Goal: Task Accomplishment & Management: Manage account settings

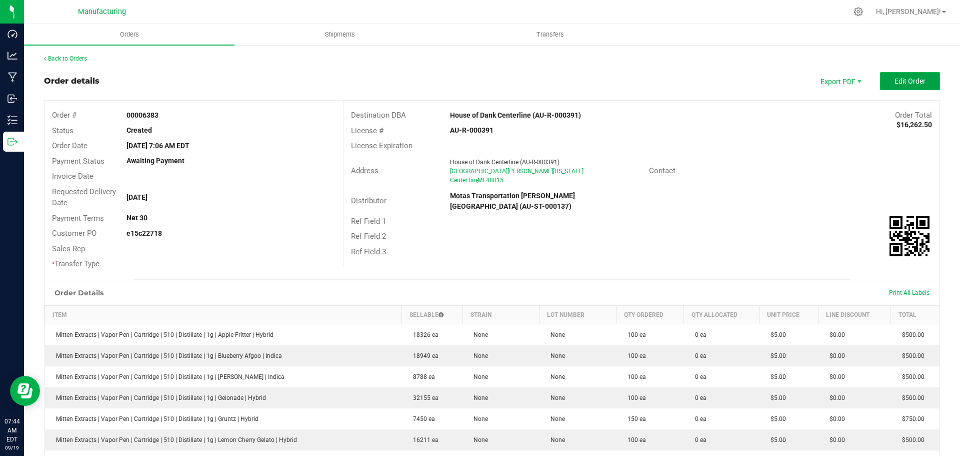
click at [914, 82] on span "Edit Order" at bounding box center [910, 81] width 31 height 8
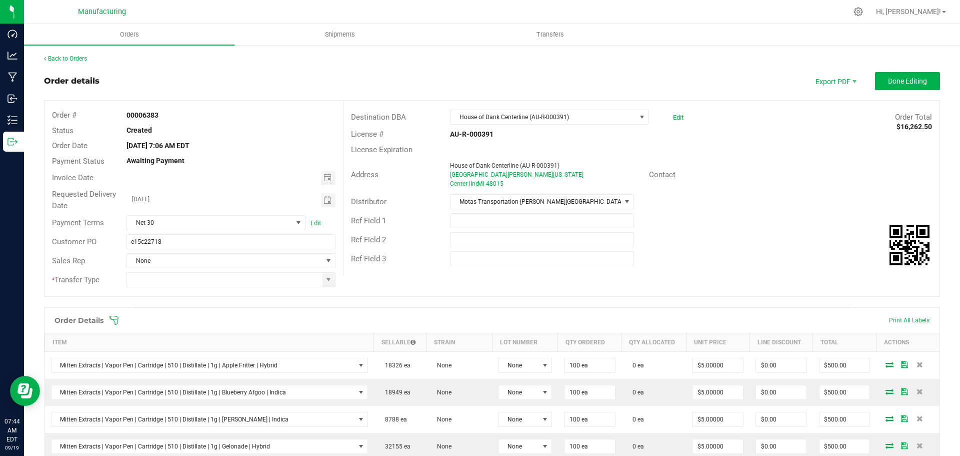
click at [119, 315] on div "Order Details Print All Labels" at bounding box center [492, 320] width 895 height 25
click at [110, 320] on icon at bounding box center [114, 320] width 10 height 10
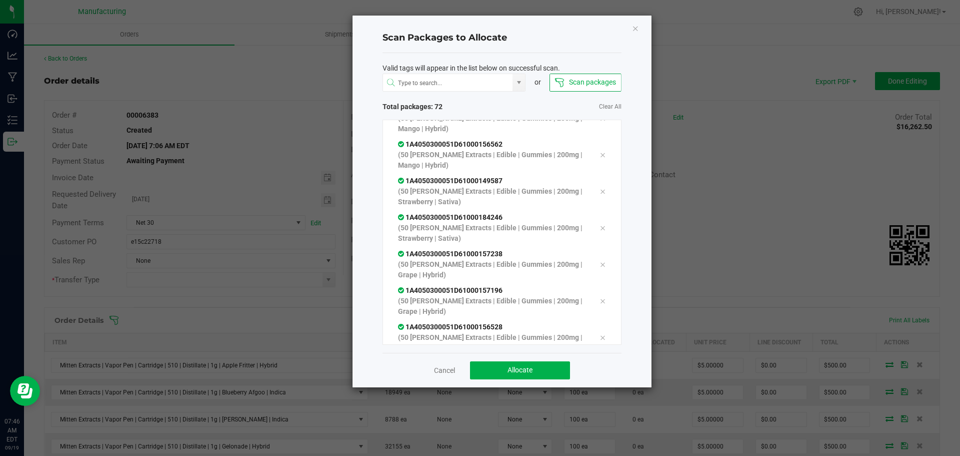
scroll to position [2472, 0]
click at [503, 372] on button "Allocate" at bounding box center [520, 370] width 100 height 18
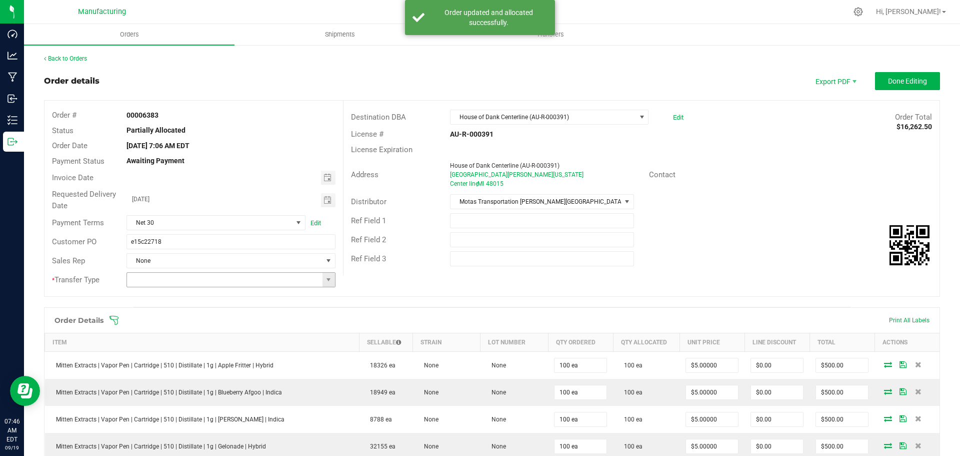
click at [323, 275] on span at bounding box center [329, 280] width 13 height 14
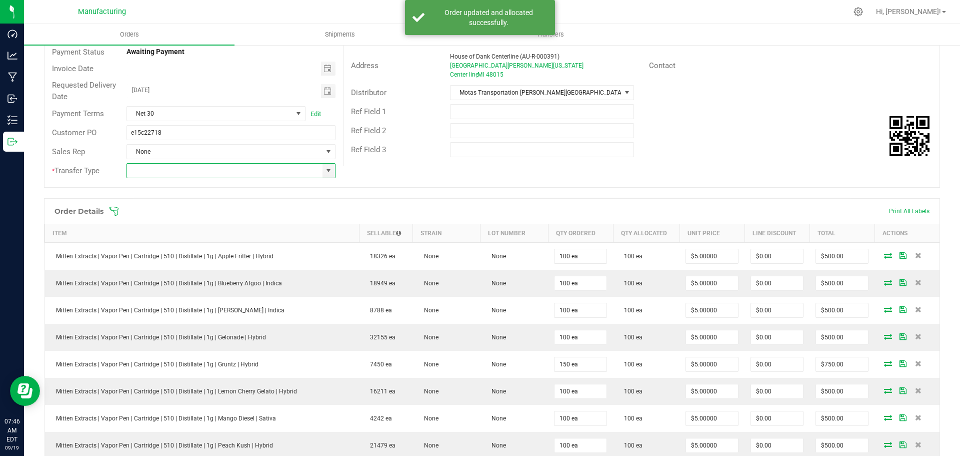
scroll to position [0, 0]
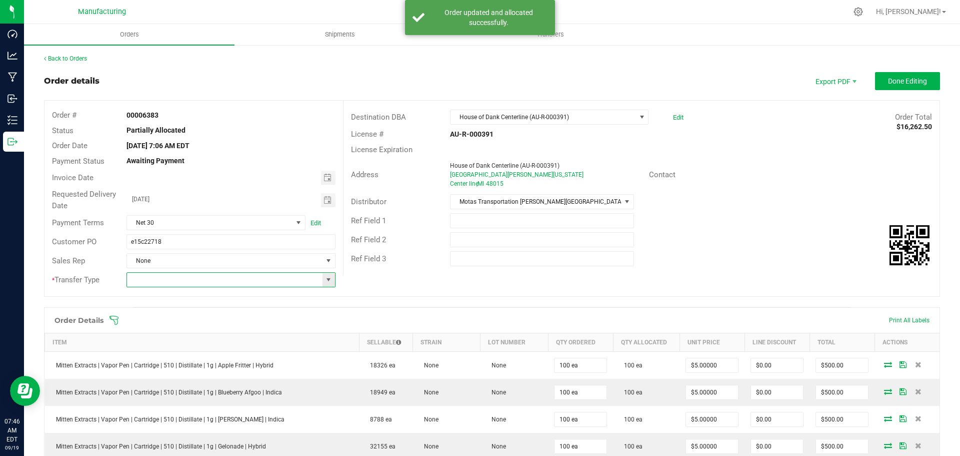
click at [325, 275] on span at bounding box center [329, 280] width 13 height 14
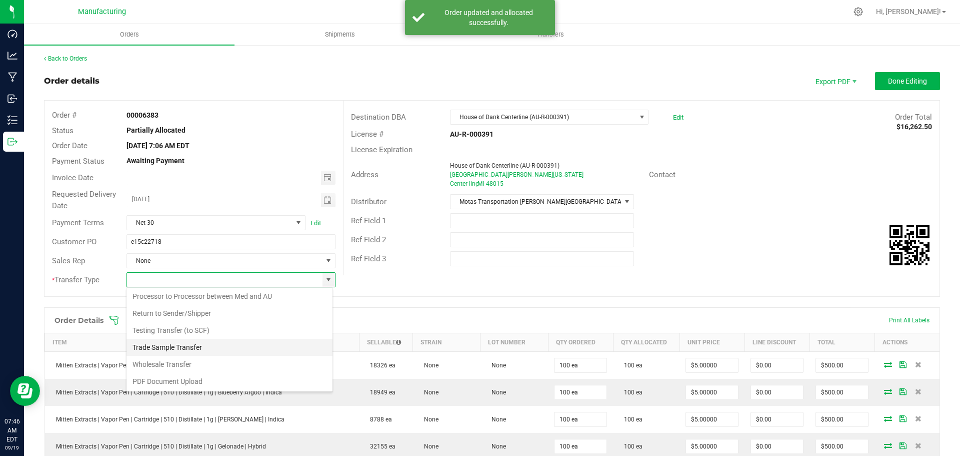
scroll to position [70, 0]
click at [181, 359] on li "Wholesale Transfer" at bounding box center [230, 363] width 206 height 17
type input "Wholesale Transfer"
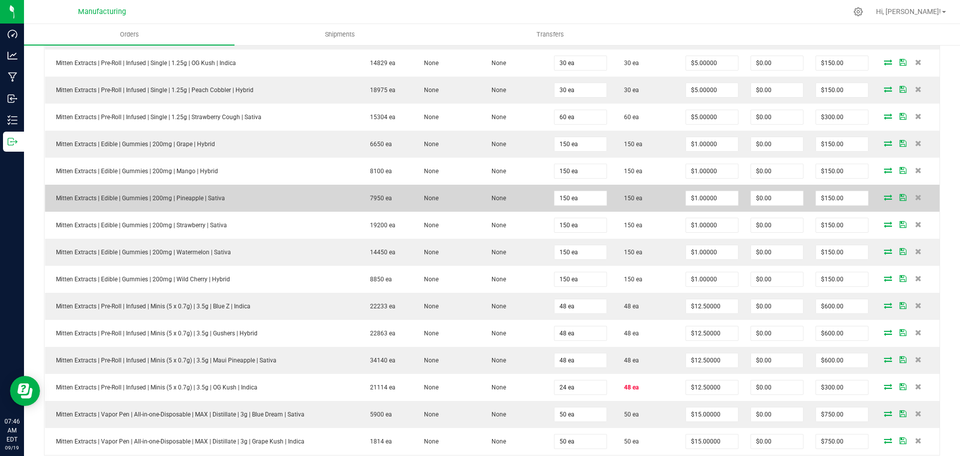
scroll to position [1001, 0]
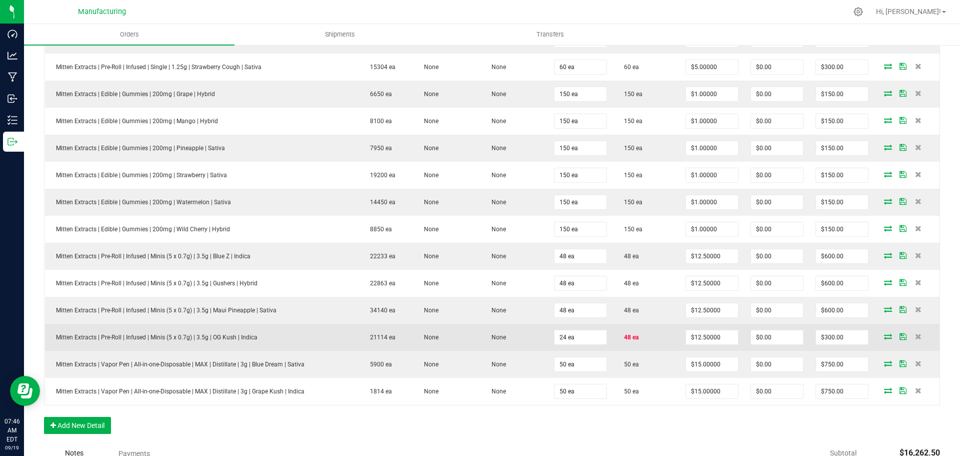
drag, startPoint x: 655, startPoint y: 338, endPoint x: 48, endPoint y: 345, distance: 606.9
click at [48, 345] on outbound-order-line-row "Mitten Extracts | Pre-Roll | Infused | Minis (5 x 0.7g) | 3.5g | OG Kush | Indi…" at bounding box center [492, 337] width 895 height 27
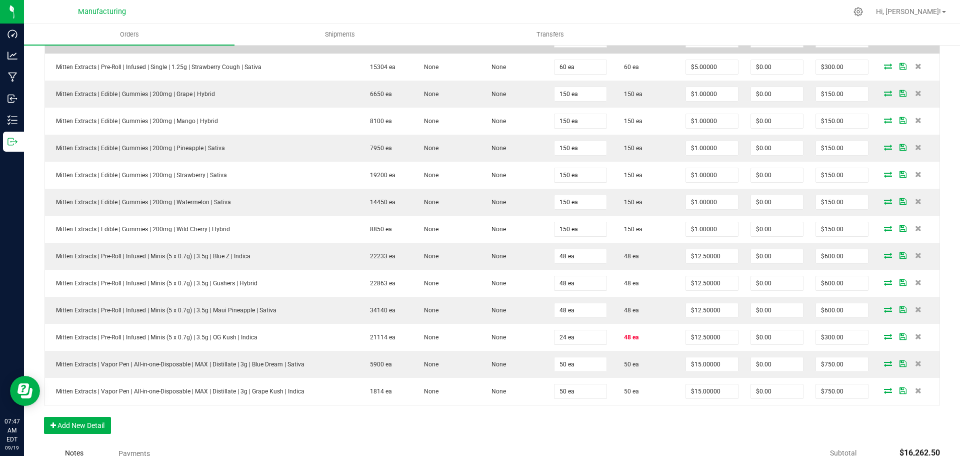
drag, startPoint x: 638, startPoint y: 68, endPoint x: 563, endPoint y: 53, distance: 76.5
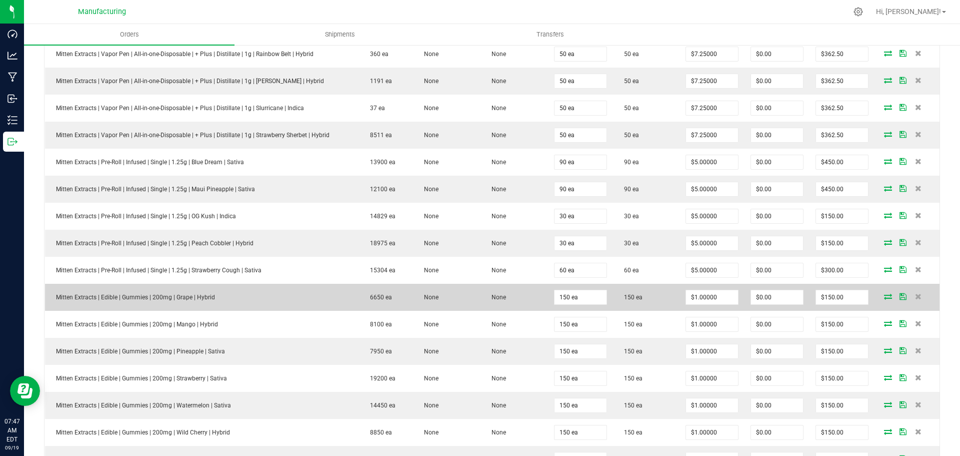
scroll to position [750, 0]
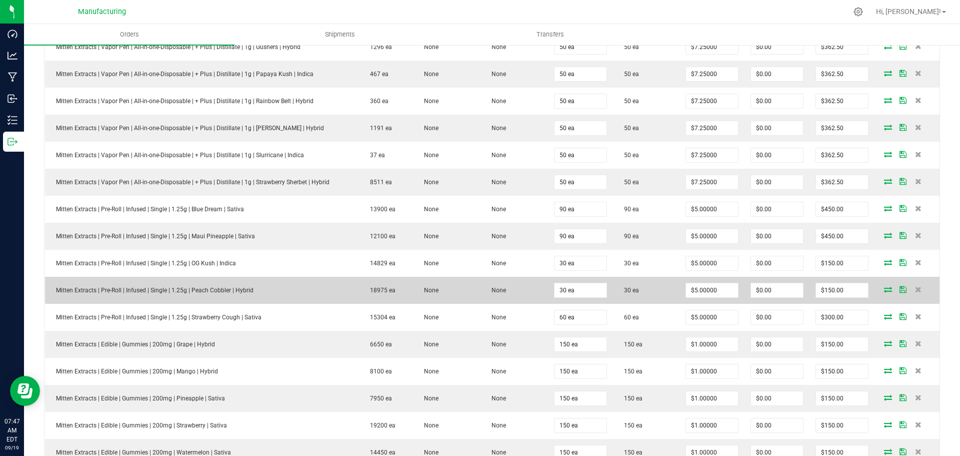
click at [660, 298] on td "30 ea" at bounding box center [646, 290] width 67 height 27
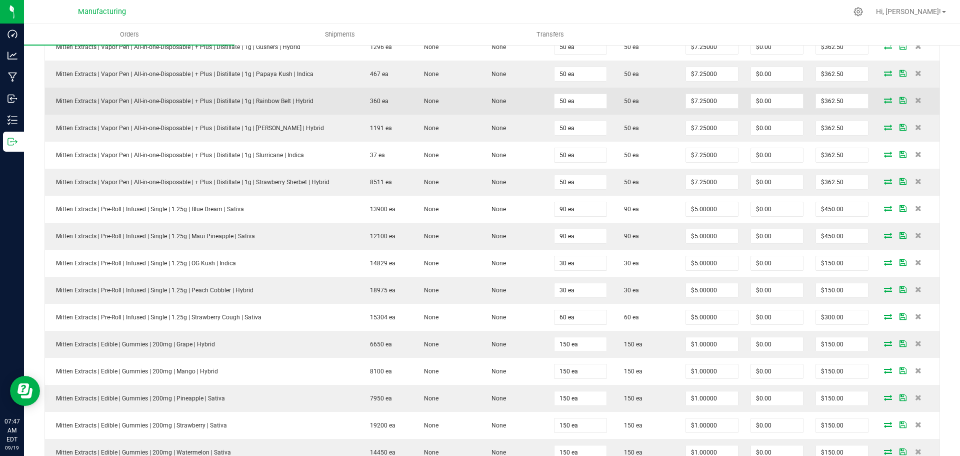
drag, startPoint x: 632, startPoint y: 72, endPoint x: 587, endPoint y: 92, distance: 48.8
click at [553, 72] on outbound-order-line-row "Mitten Extracts | Vapor Pen | All-in-one-Disposable | + Plus | Distillate | 1g …" at bounding box center [492, 74] width 895 height 27
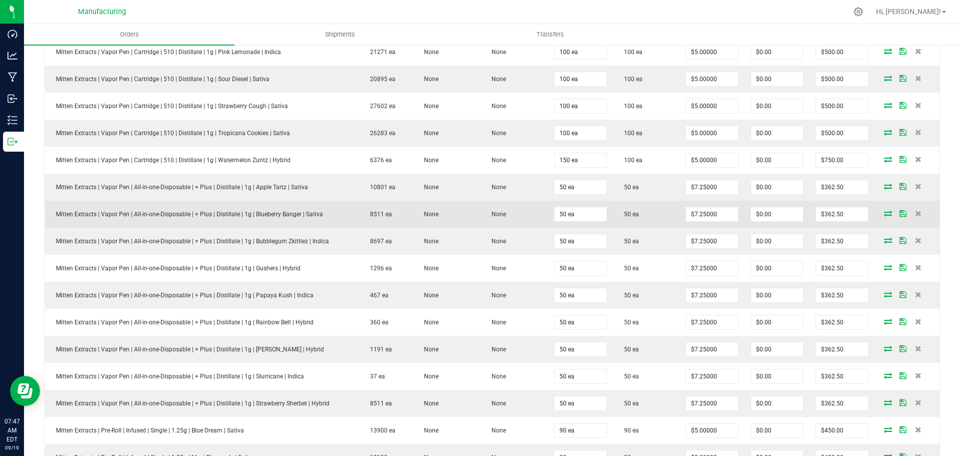
scroll to position [500, 0]
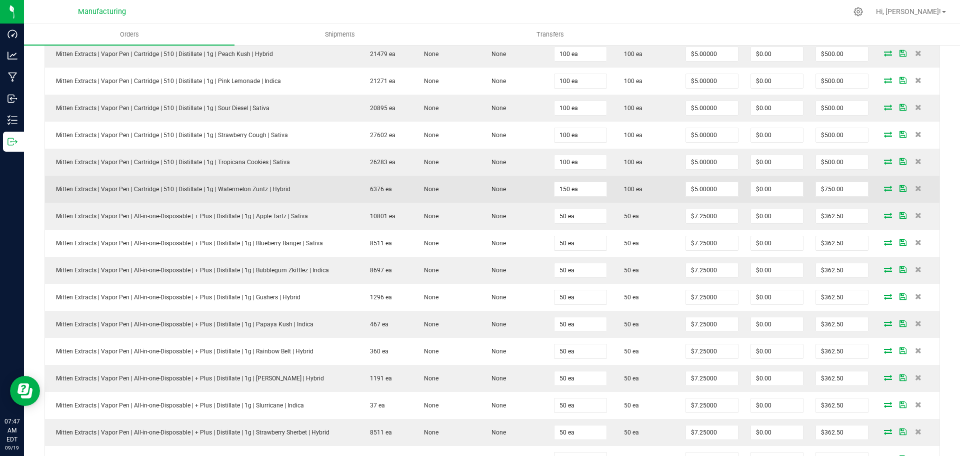
drag, startPoint x: 640, startPoint y: 188, endPoint x: 175, endPoint y: 184, distance: 465.3
click at [175, 184] on outbound-order-line-row "Mitten Extracts | Vapor Pen | Cartridge | 510 | Distillate | 1g | Watermelon Zu…" at bounding box center [492, 189] width 895 height 27
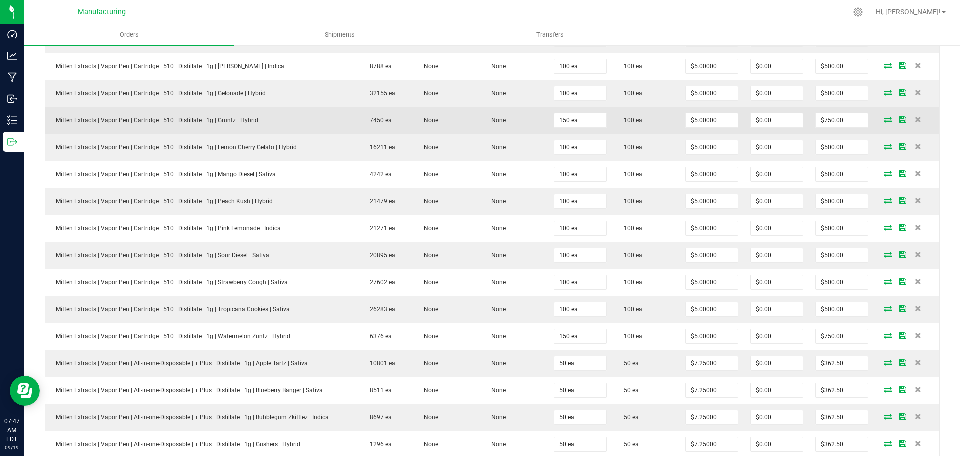
scroll to position [400, 0]
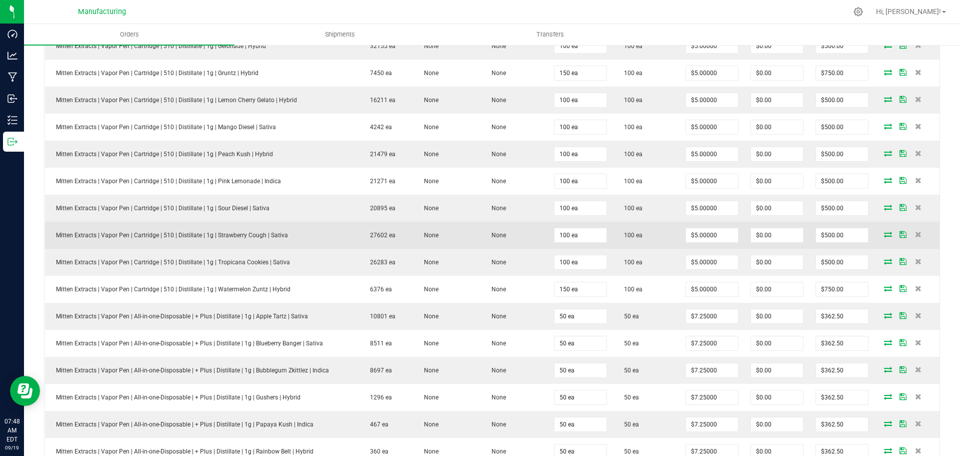
click at [516, 230] on td "None" at bounding box center [515, 235] width 68 height 27
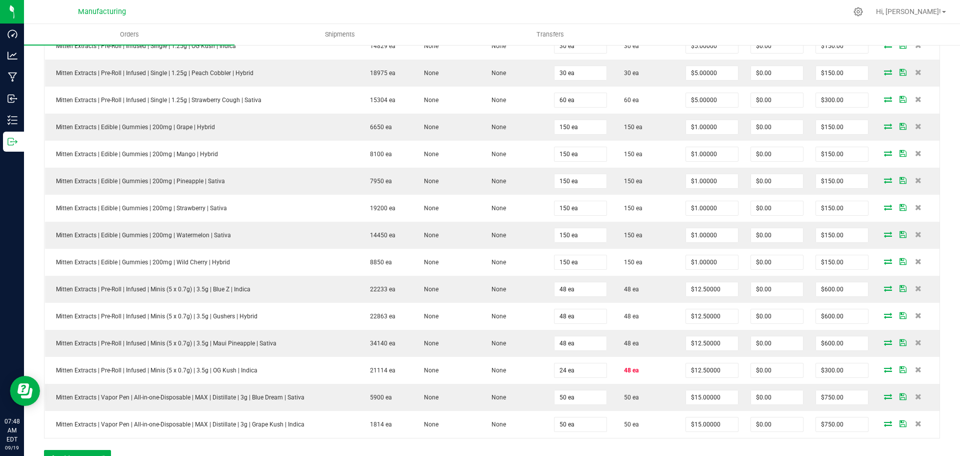
scroll to position [1151, 0]
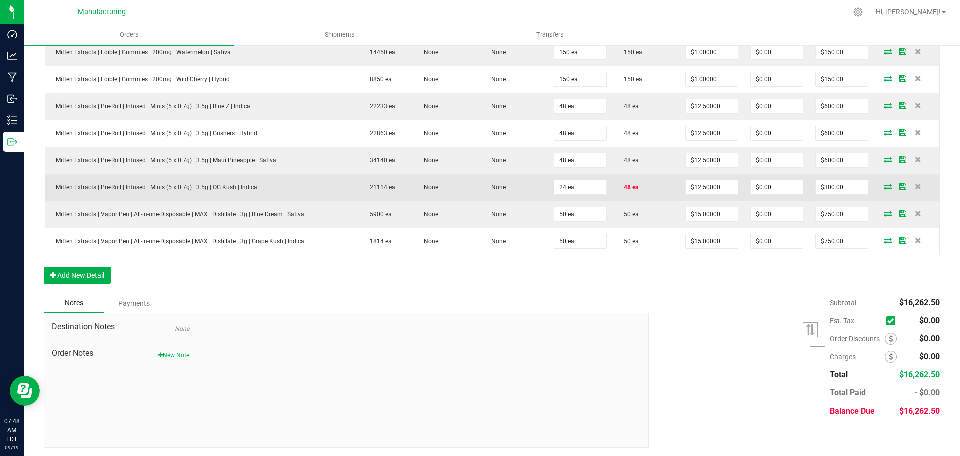
click at [884, 187] on icon at bounding box center [888, 186] width 8 height 6
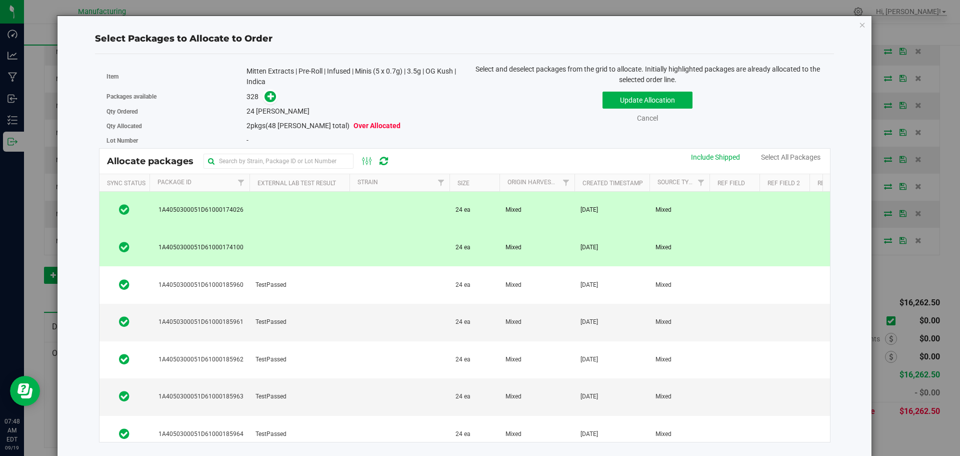
click at [336, 249] on td at bounding box center [300, 248] width 100 height 38
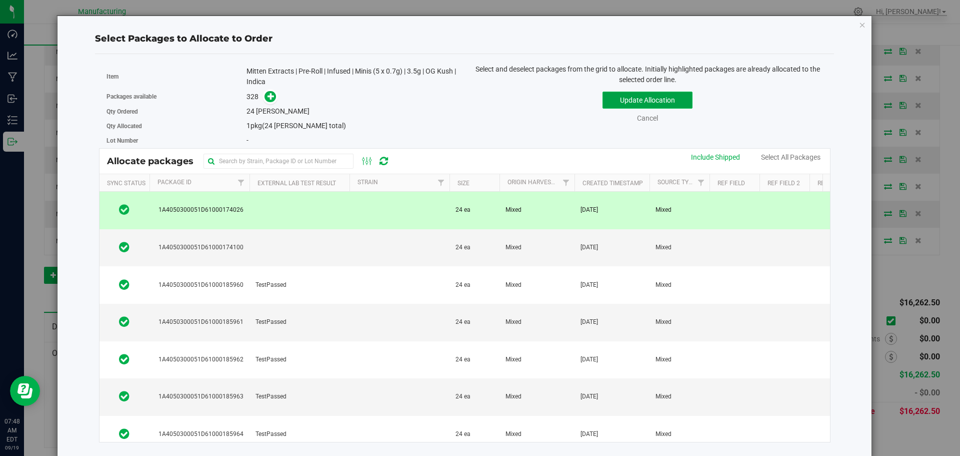
click at [607, 104] on button "Update Allocation" at bounding box center [648, 100] width 90 height 17
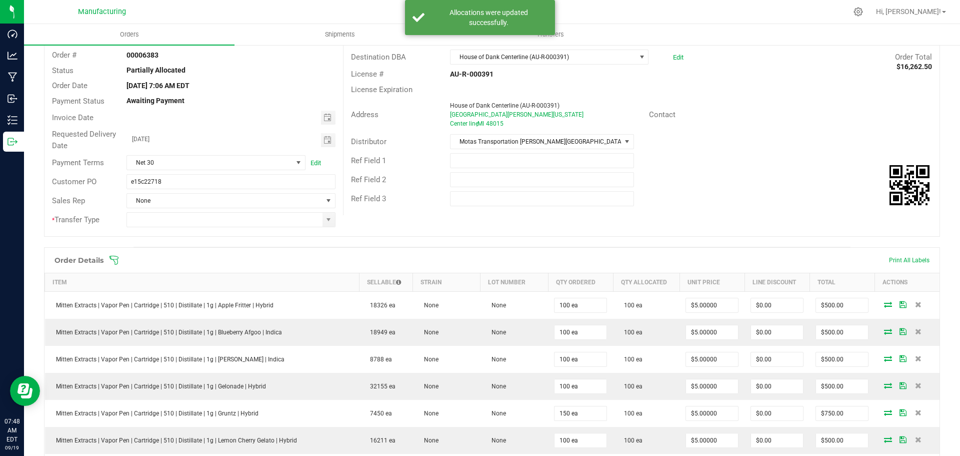
scroll to position [0, 0]
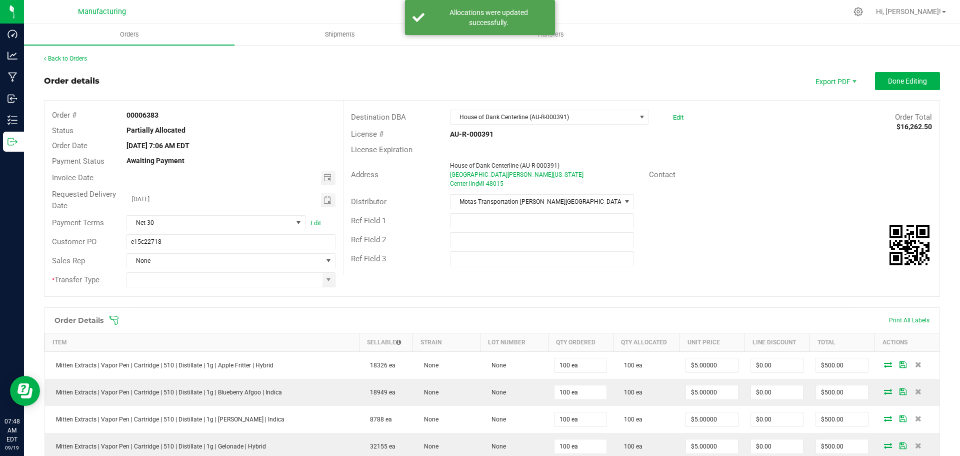
click at [109, 316] on icon at bounding box center [114, 320] width 10 height 10
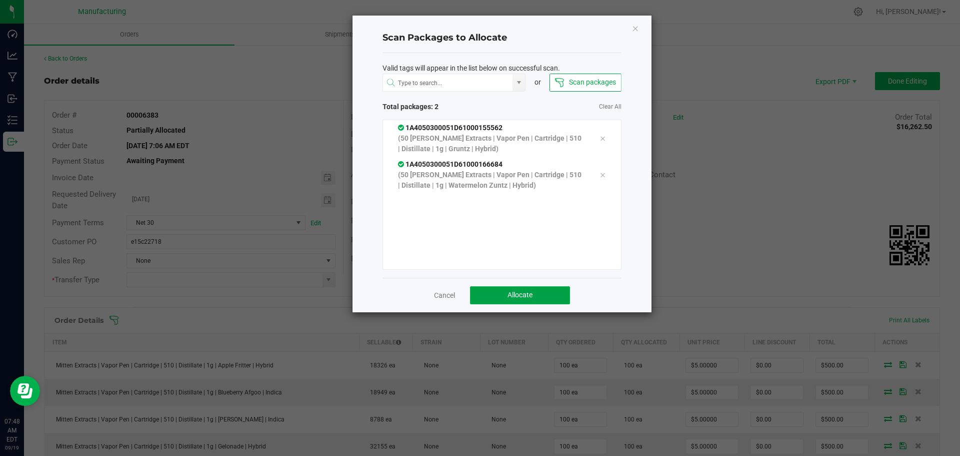
click at [513, 290] on button "Allocate" at bounding box center [520, 295] width 100 height 18
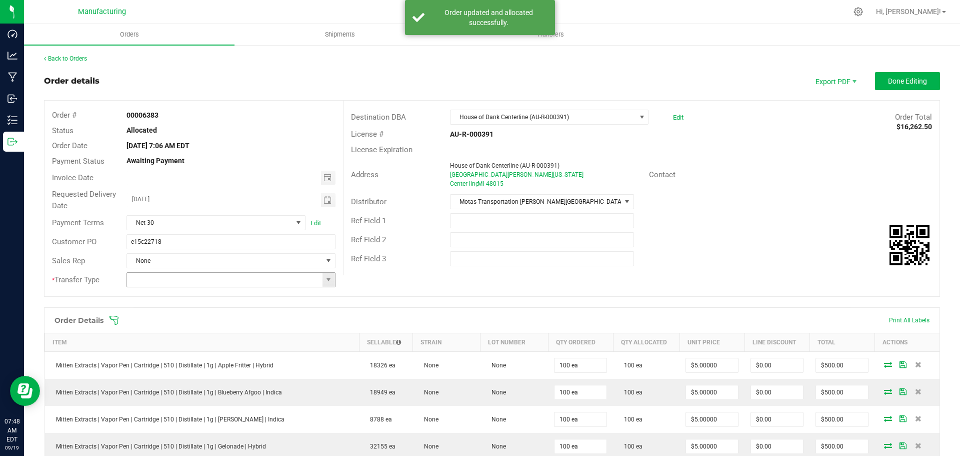
drag, startPoint x: 332, startPoint y: 282, endPoint x: 323, endPoint y: 285, distance: 9.3
click at [333, 282] on div at bounding box center [231, 279] width 224 height 15
click at [326, 276] on span at bounding box center [329, 280] width 13 height 14
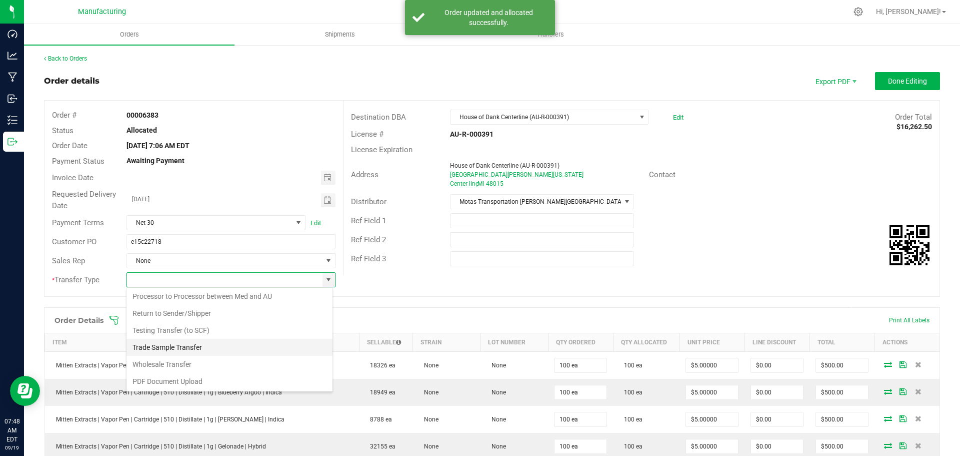
scroll to position [70, 0]
drag, startPoint x: 166, startPoint y: 360, endPoint x: 249, endPoint y: 329, distance: 88.5
click at [167, 360] on li "Wholesale Transfer" at bounding box center [230, 363] width 206 height 17
type input "Wholesale Transfer"
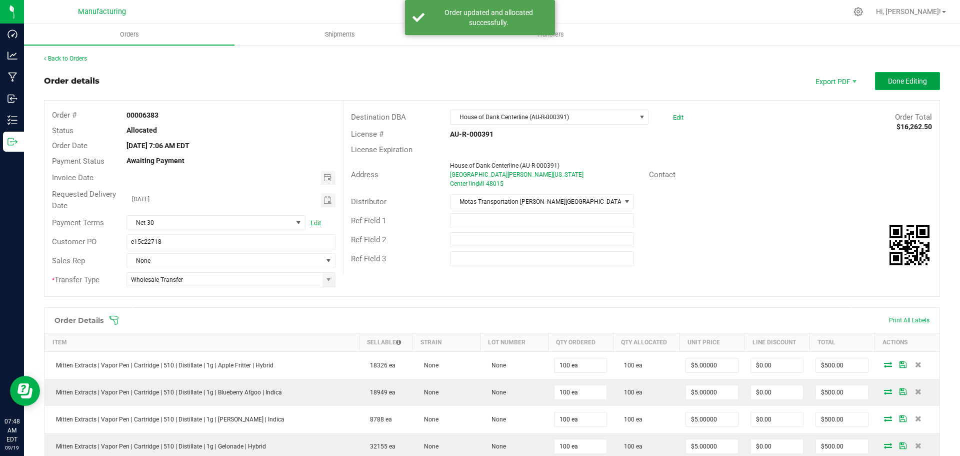
click at [918, 79] on span "Done Editing" at bounding box center [907, 81] width 39 height 8
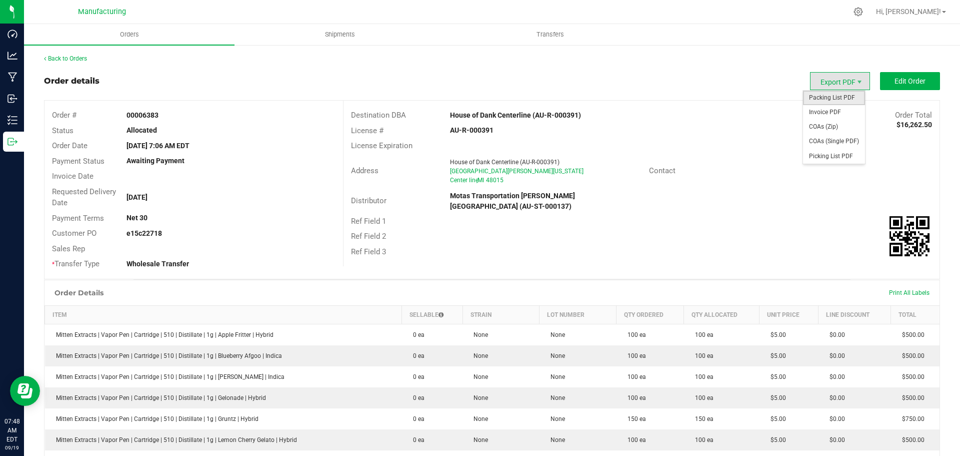
click at [830, 99] on span "Packing List PDF" at bounding box center [834, 98] width 62 height 15
